Goal: Register for event/course

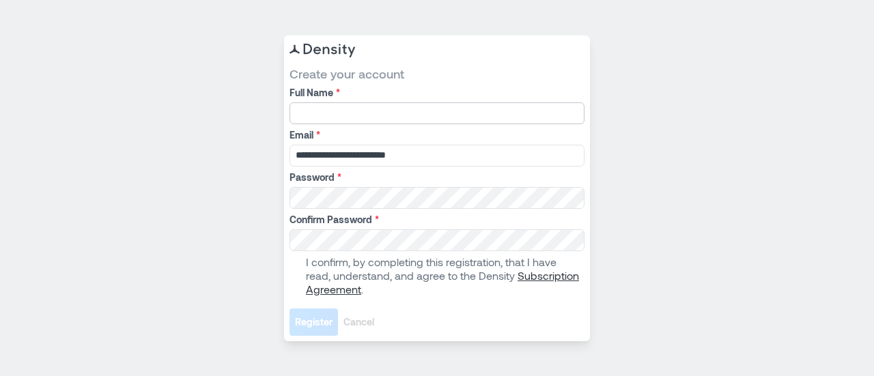
click at [344, 116] on input "Full Name *" at bounding box center [436, 113] width 295 height 22
type input "**********"
click at [296, 270] on label "I confirm, by completing this registration, that I have read, understand, and a…" at bounding box center [435, 275] width 292 height 41
click at [308, 307] on form "**********" at bounding box center [436, 201] width 295 height 270
click at [316, 320] on span "Register" at bounding box center [314, 322] width 38 height 14
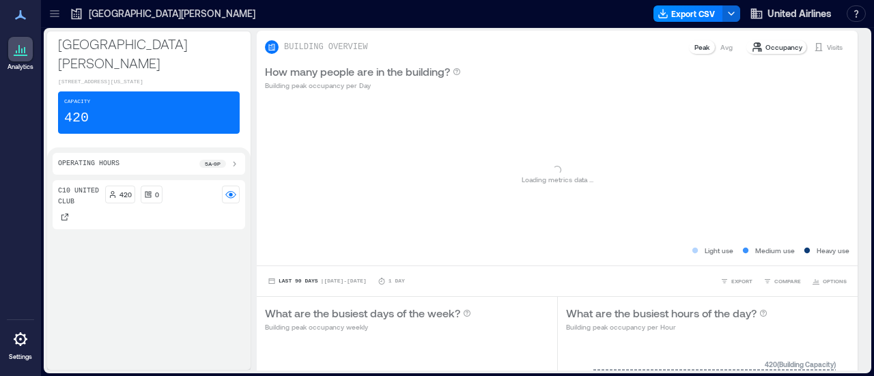
click at [126, 130] on div "Capacity 420" at bounding box center [149, 112] width 182 height 42
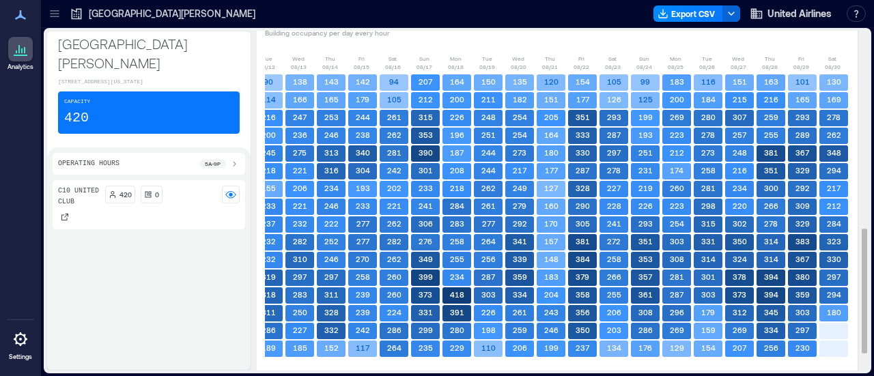
scroll to position [0, 131]
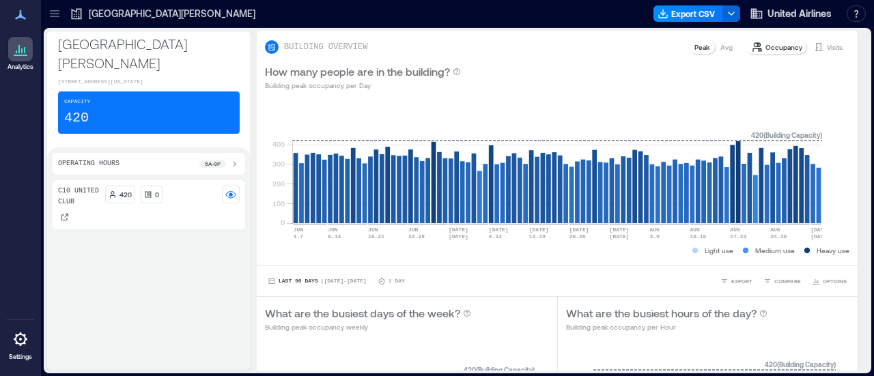
click at [54, 12] on icon at bounding box center [55, 14] width 14 height 14
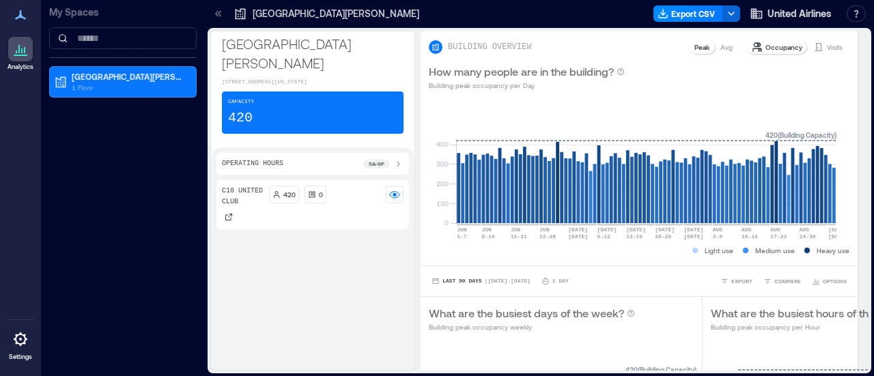
click at [54, 12] on p "My Spaces" at bounding box center [122, 12] width 147 height 14
click at [222, 15] on icon at bounding box center [219, 14] width 14 height 14
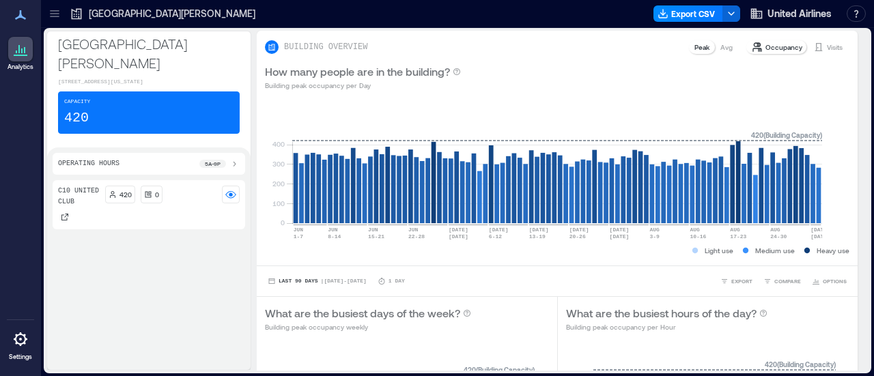
click at [245, 173] on div "Operating Hours 5a - 9p" at bounding box center [149, 164] width 192 height 22
click at [240, 169] on icon at bounding box center [234, 163] width 11 height 11
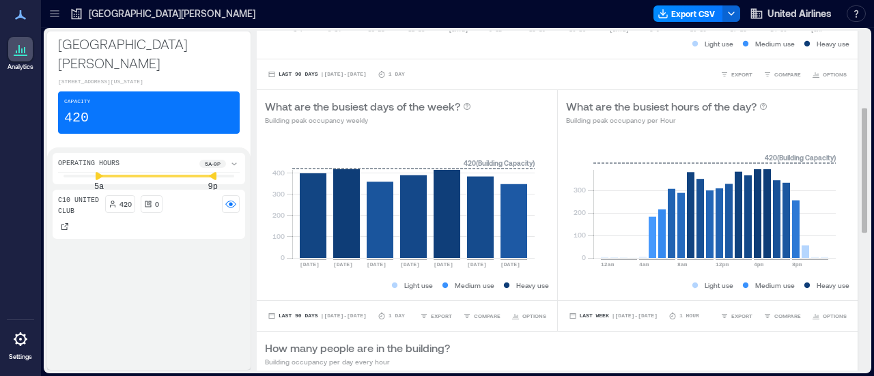
scroll to position [208, 0]
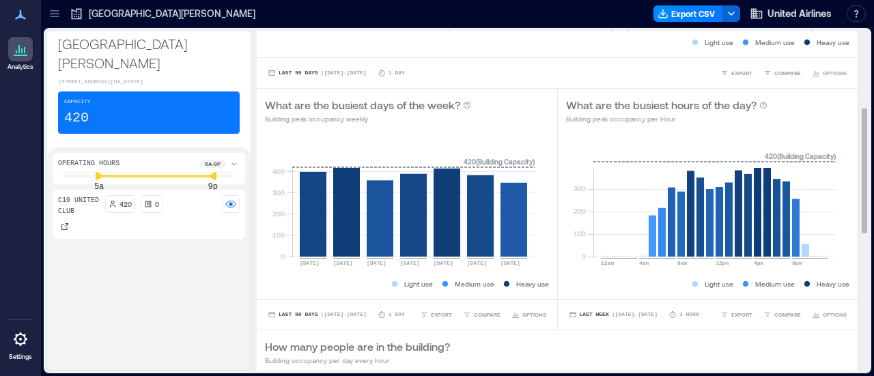
click at [385, 222] on rect at bounding box center [413, 199] width 242 height 116
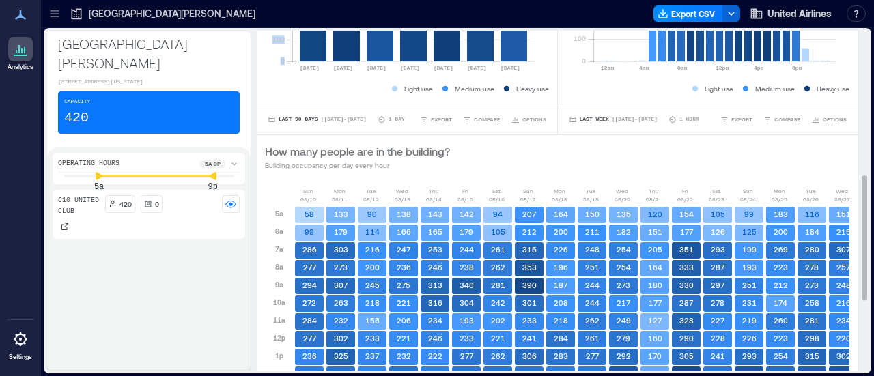
scroll to position [405, 0]
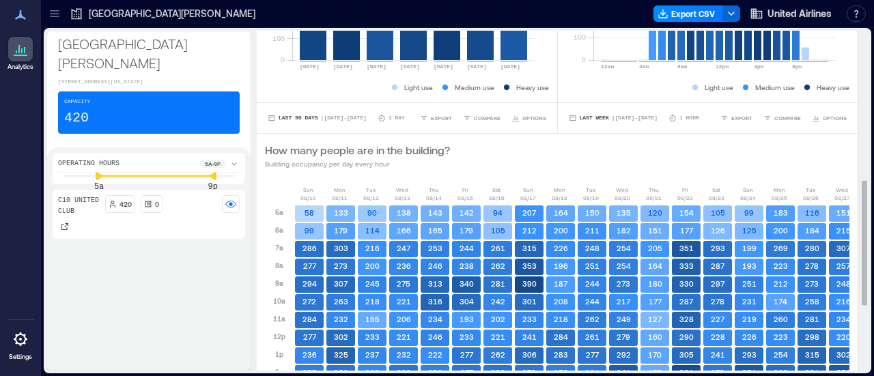
click at [419, 293] on div "275" at bounding box center [403, 285] width 31 height 18
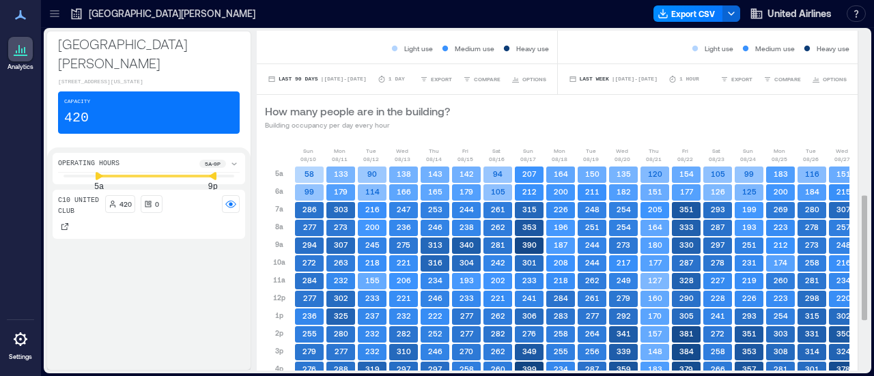
scroll to position [443, 0]
click at [356, 80] on span "| Jun 2 - Sep 1" at bounding box center [344, 80] width 46 height 0
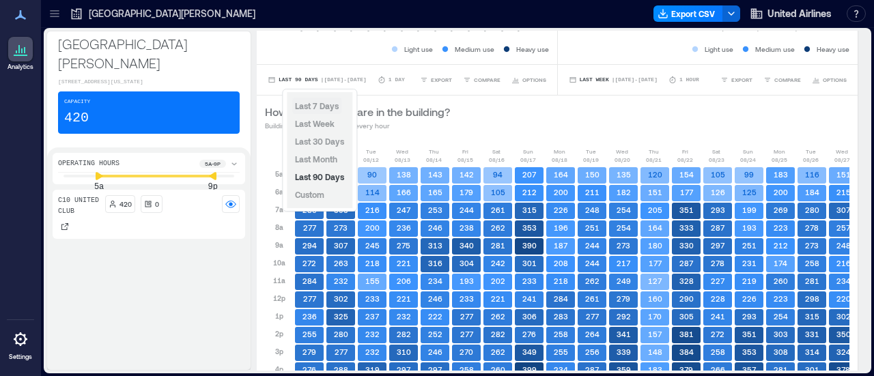
click at [318, 103] on span "Last 7 Days" at bounding box center [317, 106] width 44 height 10
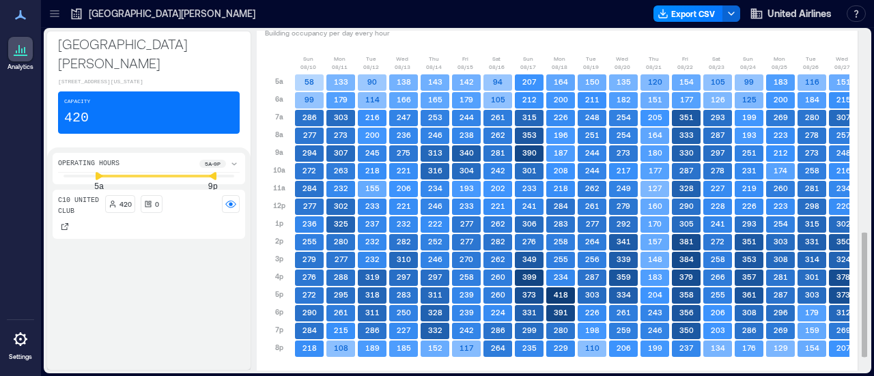
scroll to position [534, 0]
